Goal: Transaction & Acquisition: Purchase product/service

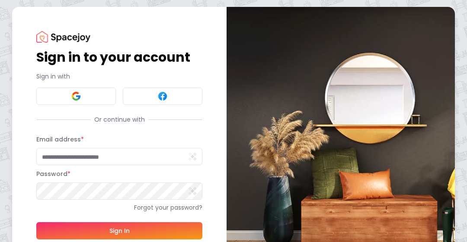
type input "**********"
click at [135, 229] on button "Sign In" at bounding box center [119, 231] width 166 height 17
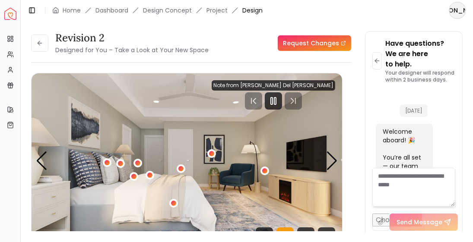
scroll to position [1198, 0]
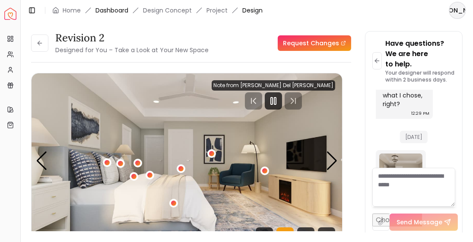
click at [118, 13] on link "Dashboard" at bounding box center [112, 10] width 33 height 9
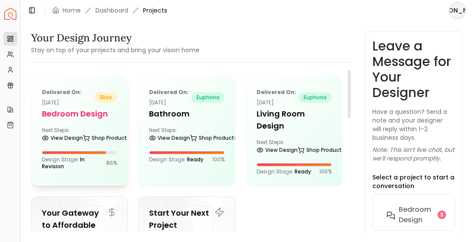
click at [86, 114] on h5 "Bedroom design" at bounding box center [79, 114] width 75 height 12
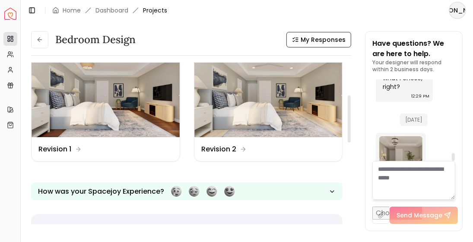
scroll to position [139, 0]
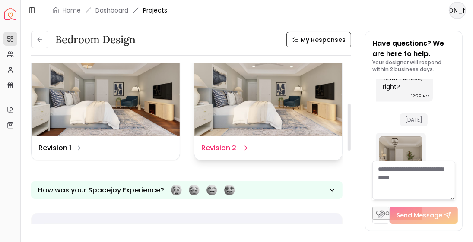
click at [280, 72] on img at bounding box center [268, 94] width 148 height 83
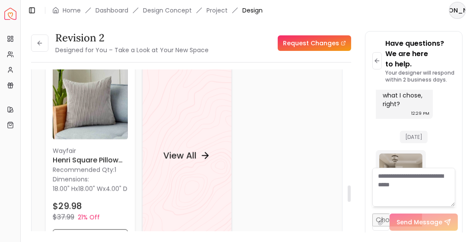
scroll to position [1131, 0]
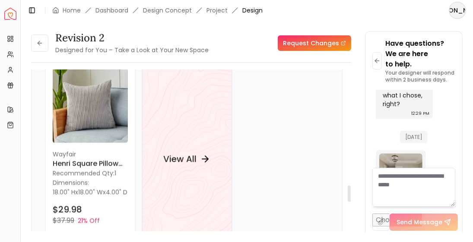
drag, startPoint x: 349, startPoint y: 75, endPoint x: 354, endPoint y: 191, distance: 115.9
click at [351, 191] on div at bounding box center [349, 194] width 3 height 16
click at [189, 161] on h4 "View All" at bounding box center [179, 159] width 33 height 12
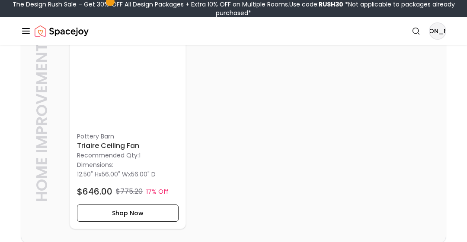
scroll to position [2418, 0]
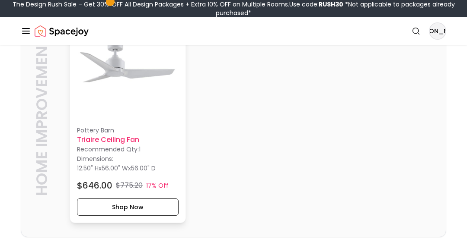
click at [110, 133] on p "Pottery Barn" at bounding box center [128, 130] width 102 height 9
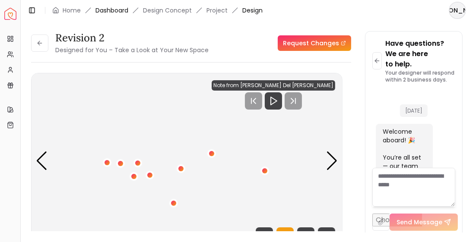
scroll to position [1198, 0]
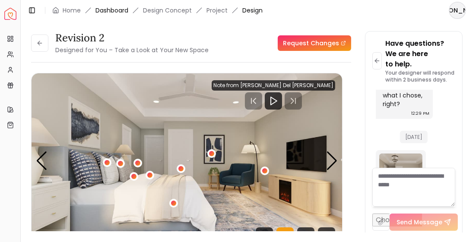
click at [122, 10] on link "Dashboard" at bounding box center [112, 10] width 33 height 9
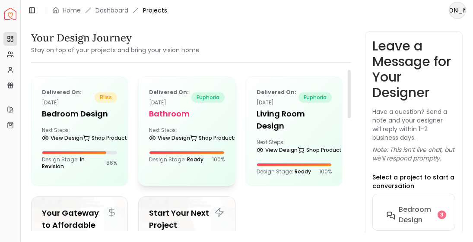
click at [193, 129] on div "Next Steps: View Design Shop Products" at bounding box center [186, 135] width 75 height 17
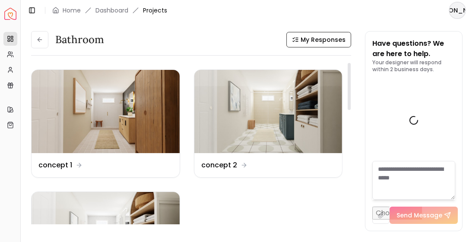
scroll to position [1509, 0]
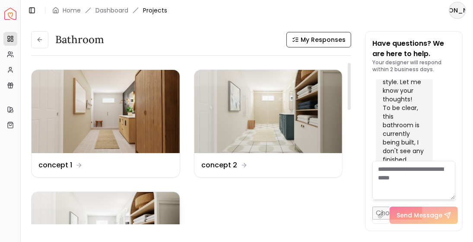
click at [131, 202] on img at bounding box center [106, 233] width 148 height 83
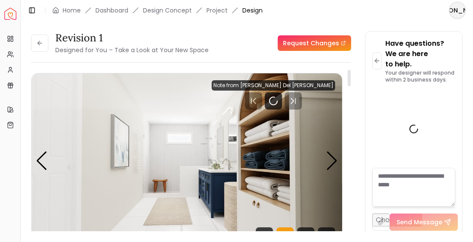
scroll to position [1502, 0]
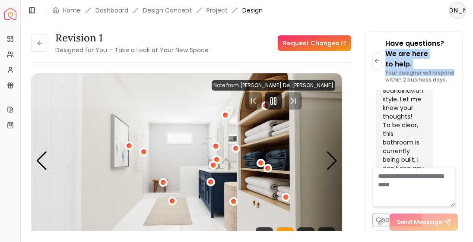
drag, startPoint x: 458, startPoint y: 61, endPoint x: 463, endPoint y: 34, distance: 27.0
click at [463, 34] on div "Revision 1 Designed for You – Take a Look at Your New Space Request Changes Rev…" at bounding box center [247, 127] width 453 height 212
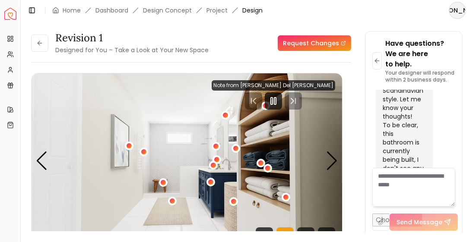
click at [382, 22] on div "Revision 1 Designed for You – Take a Look at Your New Space Request Changes Rev…" at bounding box center [247, 127] width 453 height 212
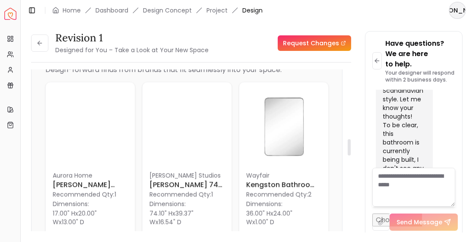
scroll to position [678, 0]
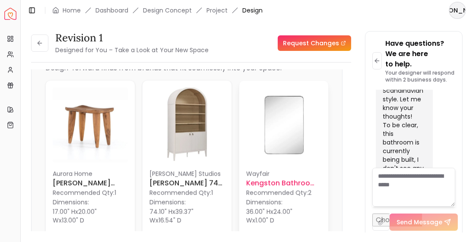
click at [285, 140] on img at bounding box center [283, 125] width 75 height 75
click at [263, 189] on h6 "Kengston Bathroom Vanity Mirror" at bounding box center [283, 183] width 75 height 10
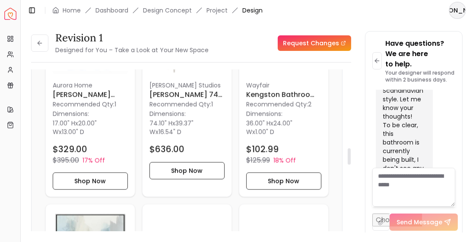
scroll to position [766, 0]
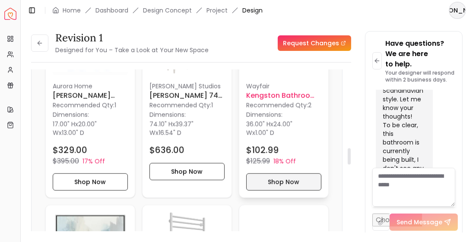
click at [300, 191] on button "Shop Now" at bounding box center [283, 182] width 75 height 17
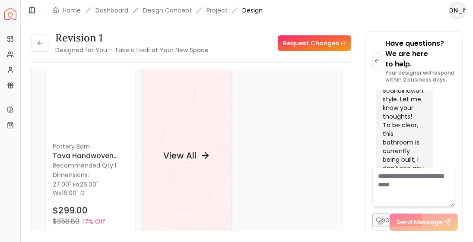
scroll to position [1131, 0]
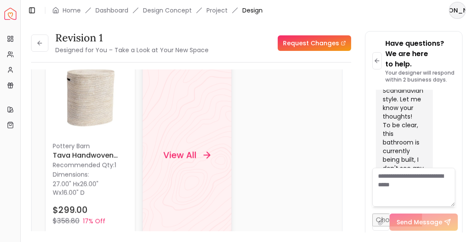
click at [181, 161] on h4 "View All" at bounding box center [179, 155] width 33 height 12
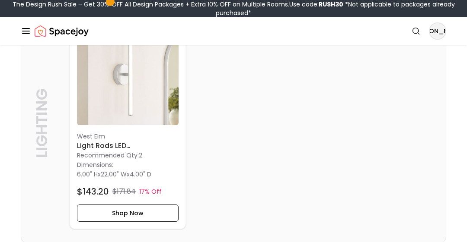
scroll to position [1501, 0]
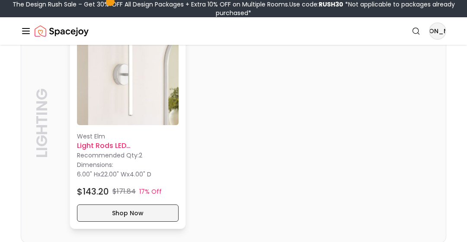
click at [131, 210] on button "Shop Now" at bounding box center [128, 213] width 102 height 17
click at [110, 219] on button "Shop Now" at bounding box center [128, 213] width 102 height 17
click at [116, 149] on h6 "Light Rods LED Sconce" at bounding box center [128, 146] width 102 height 10
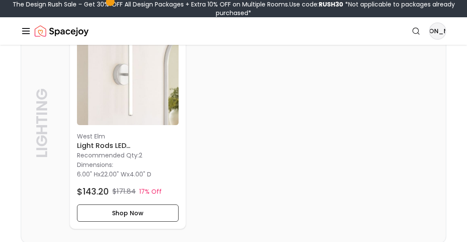
scroll to position [1414, 0]
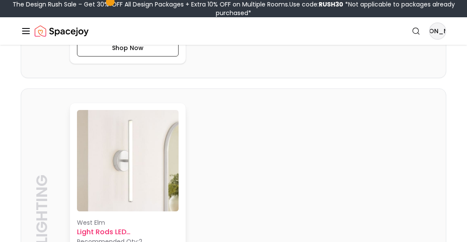
click at [110, 175] on img at bounding box center [128, 161] width 102 height 102
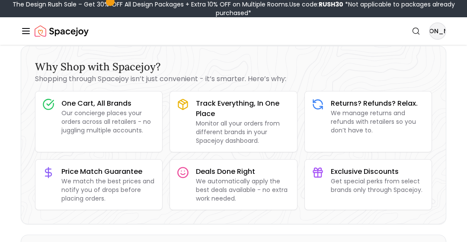
scroll to position [0, 0]
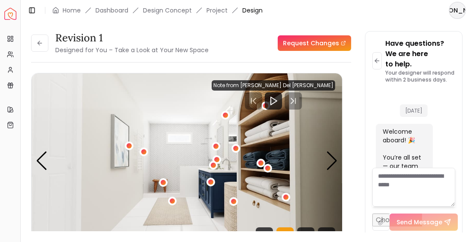
scroll to position [1502, 0]
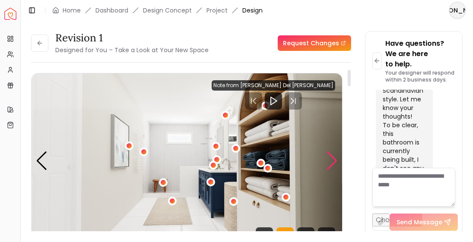
click at [335, 159] on div "Next slide" at bounding box center [332, 161] width 12 height 19
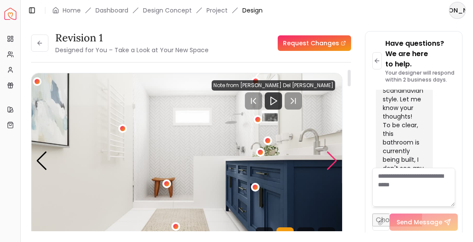
click at [335, 159] on div "Next slide" at bounding box center [332, 161] width 12 height 19
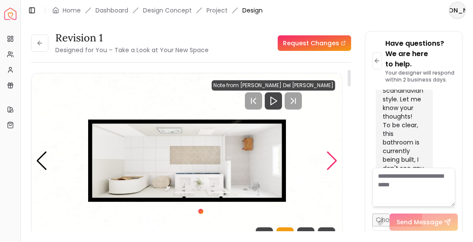
click at [335, 159] on div "Next slide" at bounding box center [332, 161] width 12 height 19
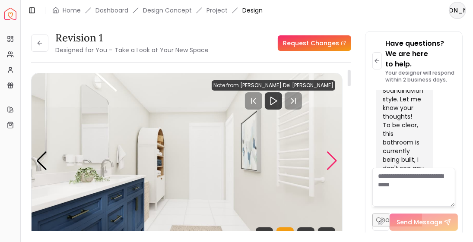
click at [335, 159] on div "Next slide" at bounding box center [332, 161] width 12 height 19
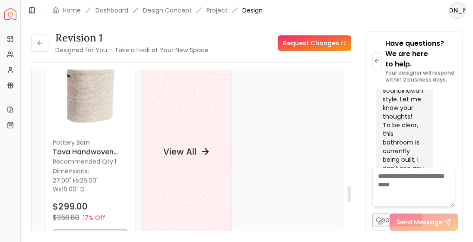
scroll to position [1134, 0]
click at [184, 158] on h4 "View All" at bounding box center [179, 152] width 33 height 12
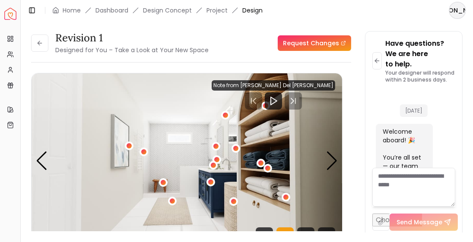
scroll to position [1502, 0]
